Goal: Transaction & Acquisition: Download file/media

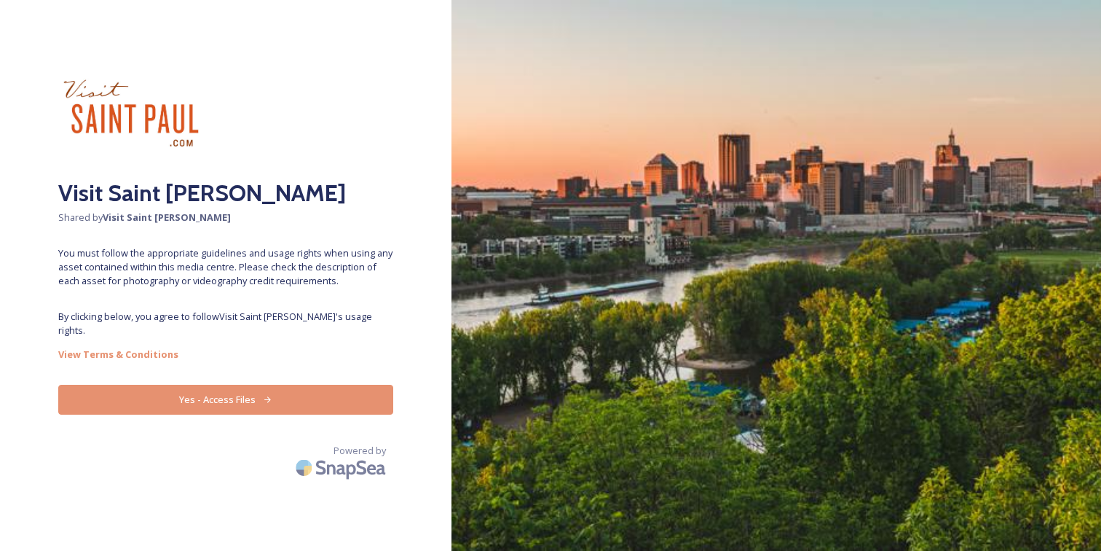
click at [331, 385] on button "Yes - Access Files" at bounding box center [225, 400] width 335 height 30
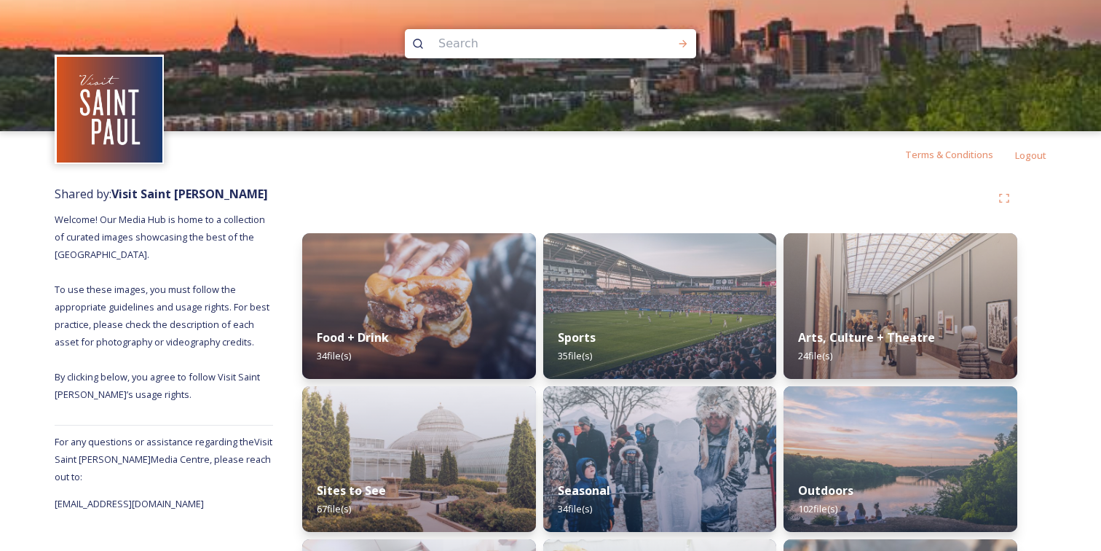
click at [489, 50] on input at bounding box center [531, 44] width 200 height 32
type input "[PERSON_NAME]"
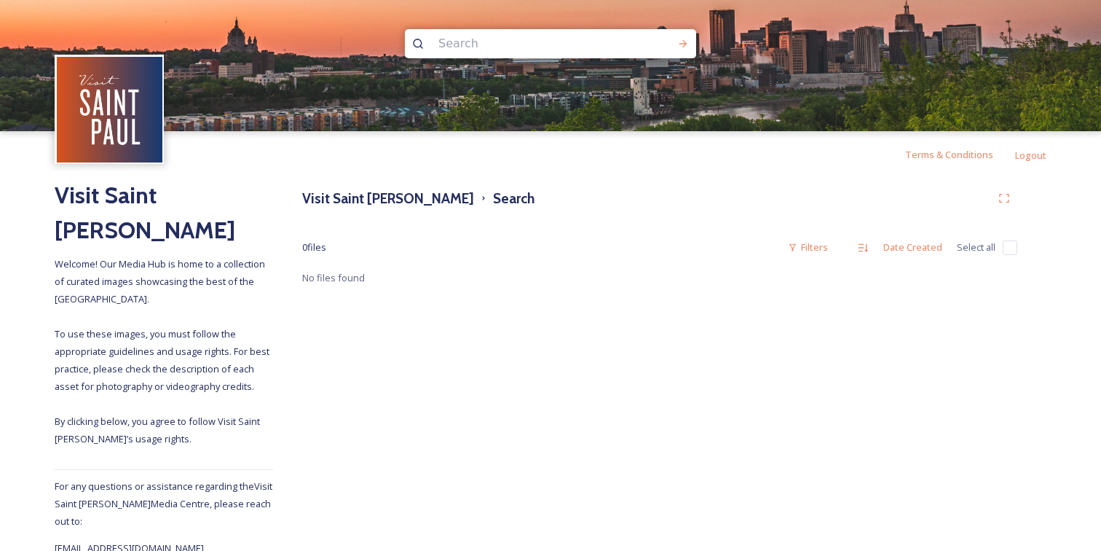
click at [466, 46] on input at bounding box center [531, 44] width 200 height 32
type input "[GEOGRAPHIC_DATA]"
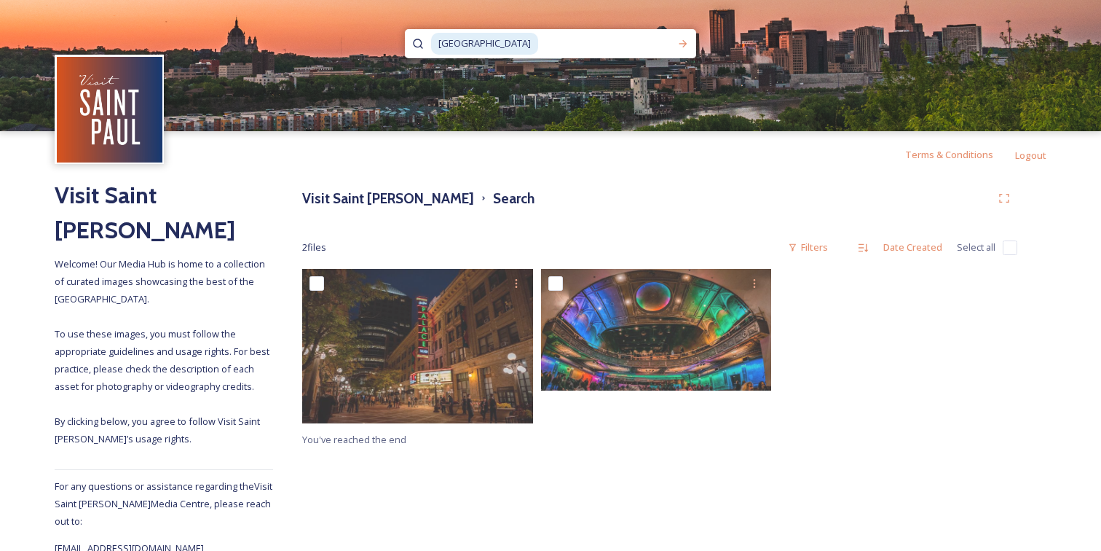
click at [787, 433] on div "You've reached the end" at bounding box center [659, 358] width 715 height 179
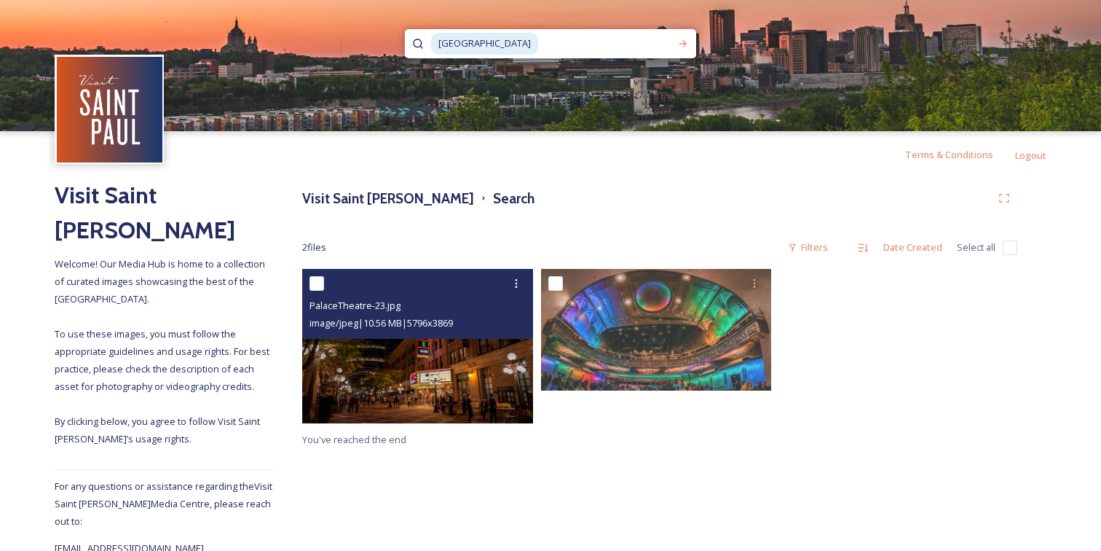
click at [457, 350] on img at bounding box center [417, 346] width 231 height 154
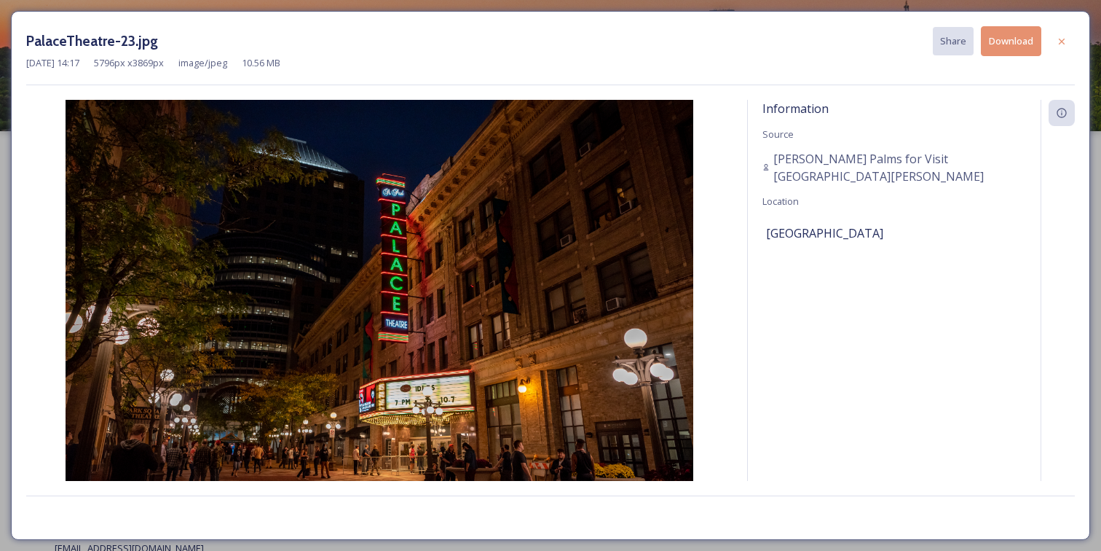
click at [1007, 52] on button "Download" at bounding box center [1011, 41] width 60 height 30
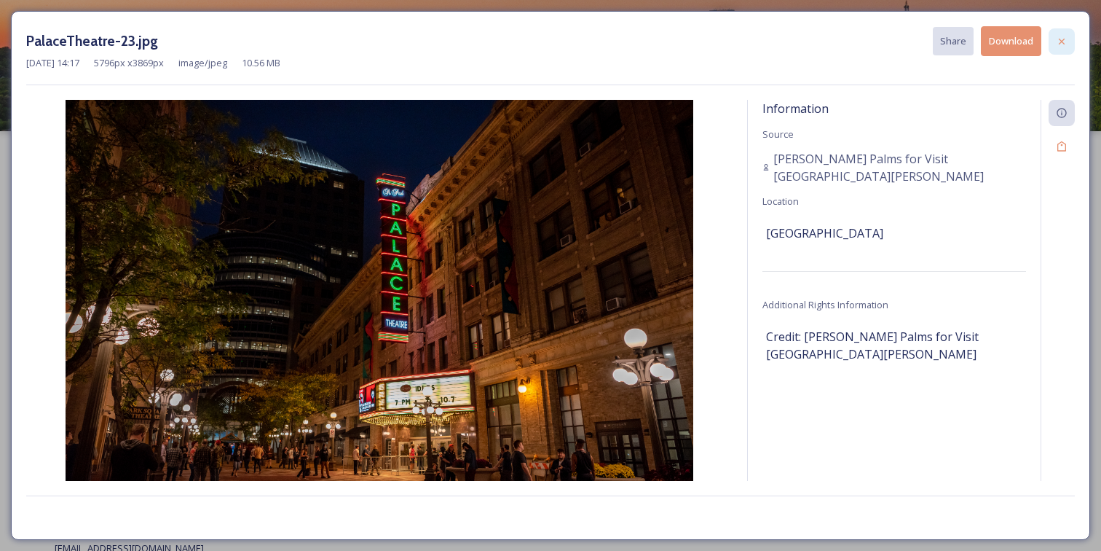
click at [1063, 39] on icon at bounding box center [1062, 41] width 6 height 6
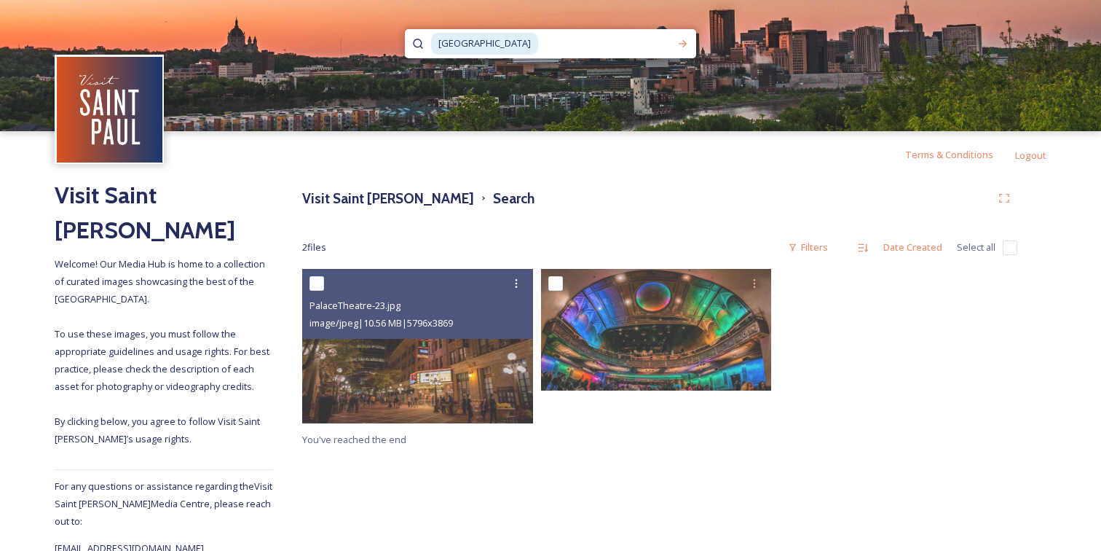
click at [567, 44] on input at bounding box center [605, 44] width 130 height 32
click at [567, 44] on input "palace thea" at bounding box center [531, 44] width 200 height 32
type input "can can wonderland"
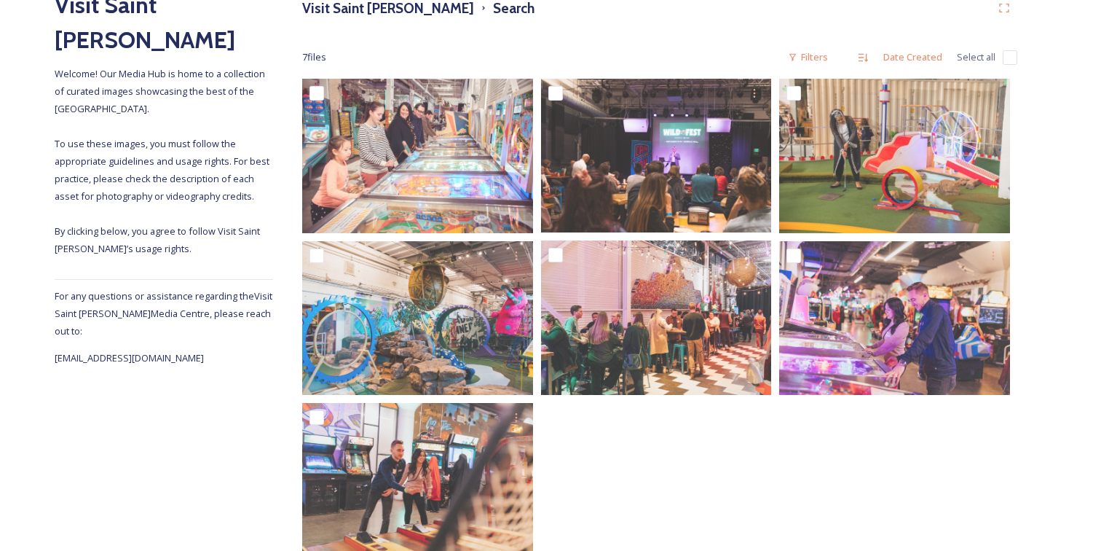
scroll to position [189, 0]
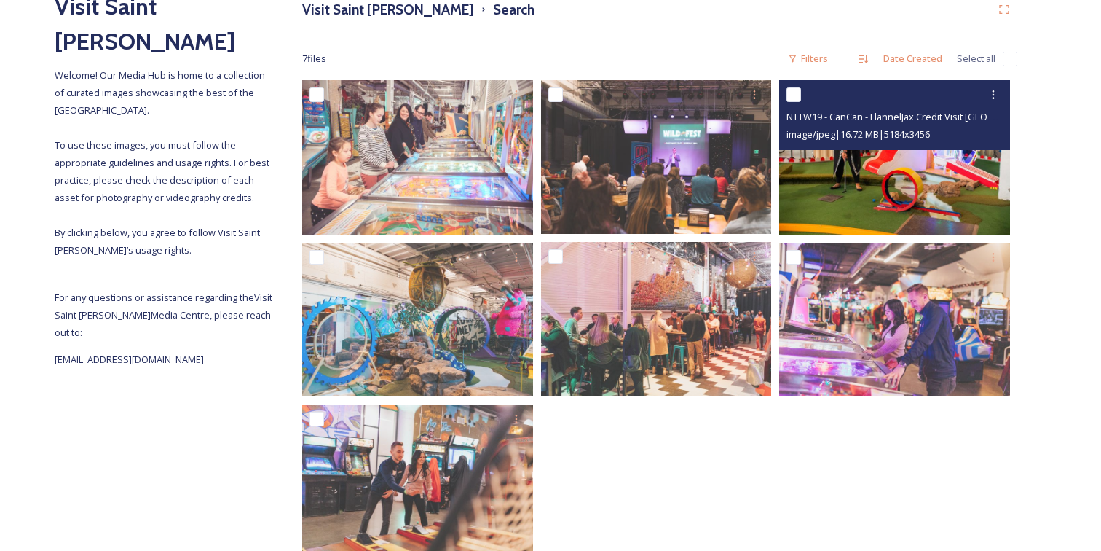
click at [915, 194] on img at bounding box center [894, 157] width 231 height 154
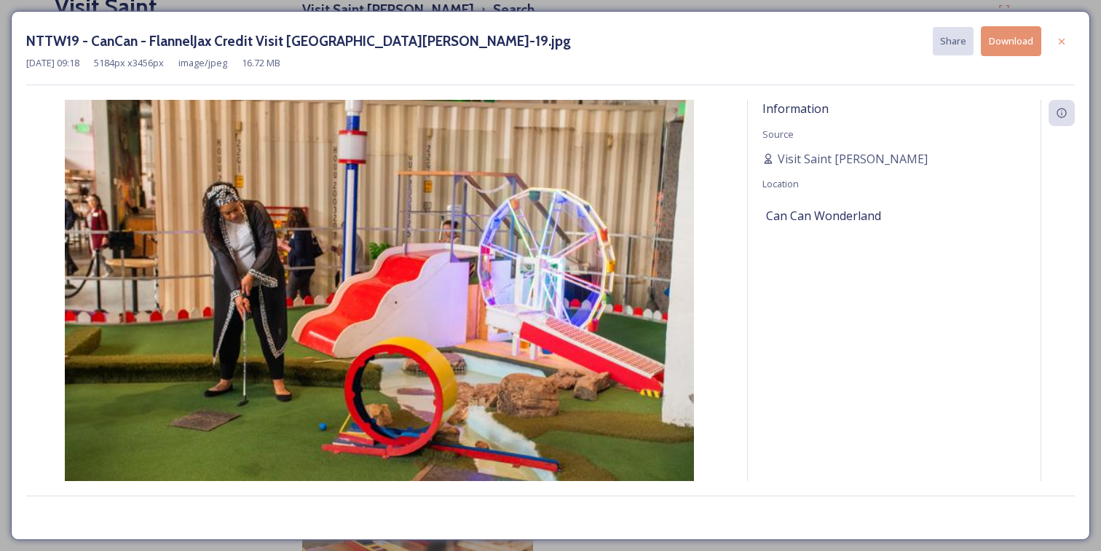
click at [1015, 36] on button "Download" at bounding box center [1011, 41] width 60 height 30
